Goal: Obtain resource: Obtain resource

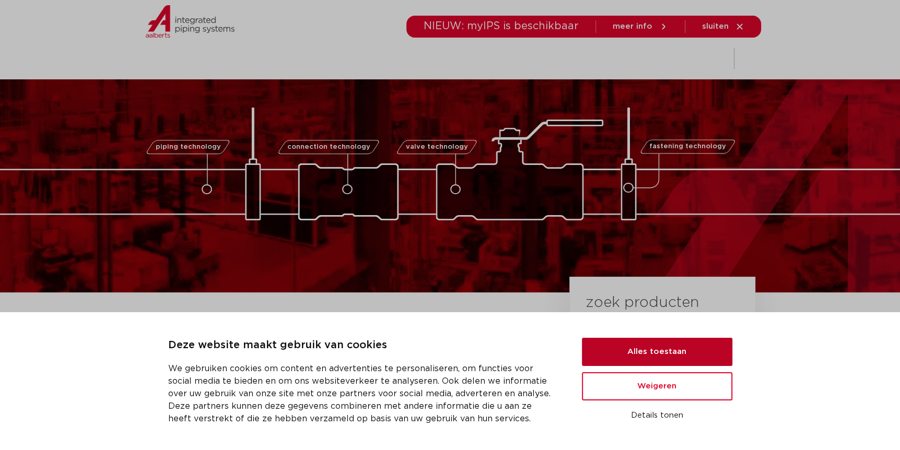
click at [654, 348] on button "Alles toestaan" at bounding box center [657, 352] width 150 height 28
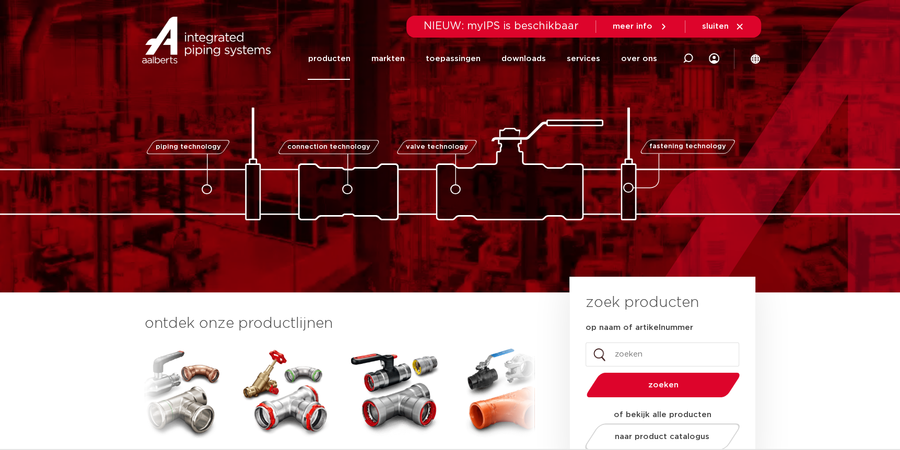
click at [339, 55] on link "producten" at bounding box center [329, 59] width 42 height 42
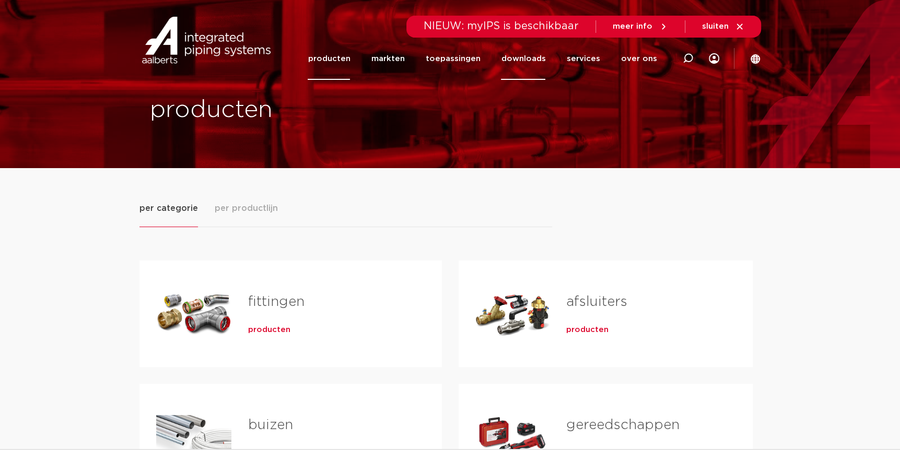
click at [531, 59] on link "downloads" at bounding box center [523, 59] width 44 height 42
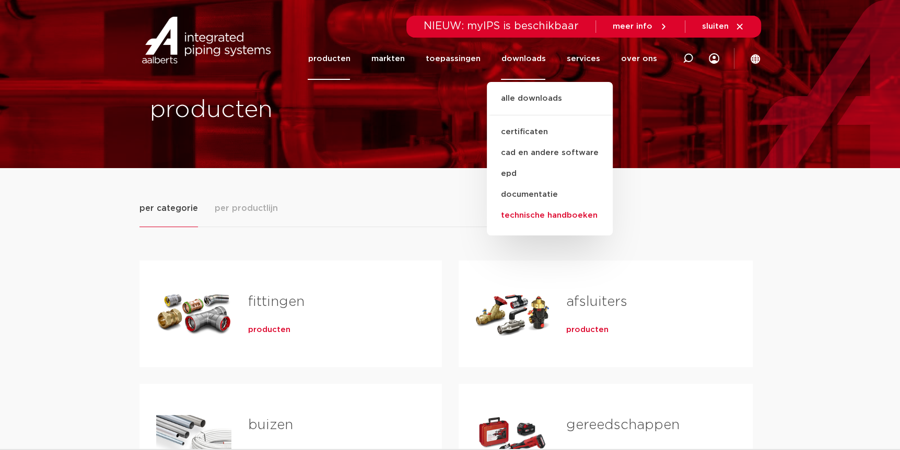
click at [545, 212] on link "technische handboeken" at bounding box center [550, 215] width 126 height 21
